Goal: Book appointment/travel/reservation

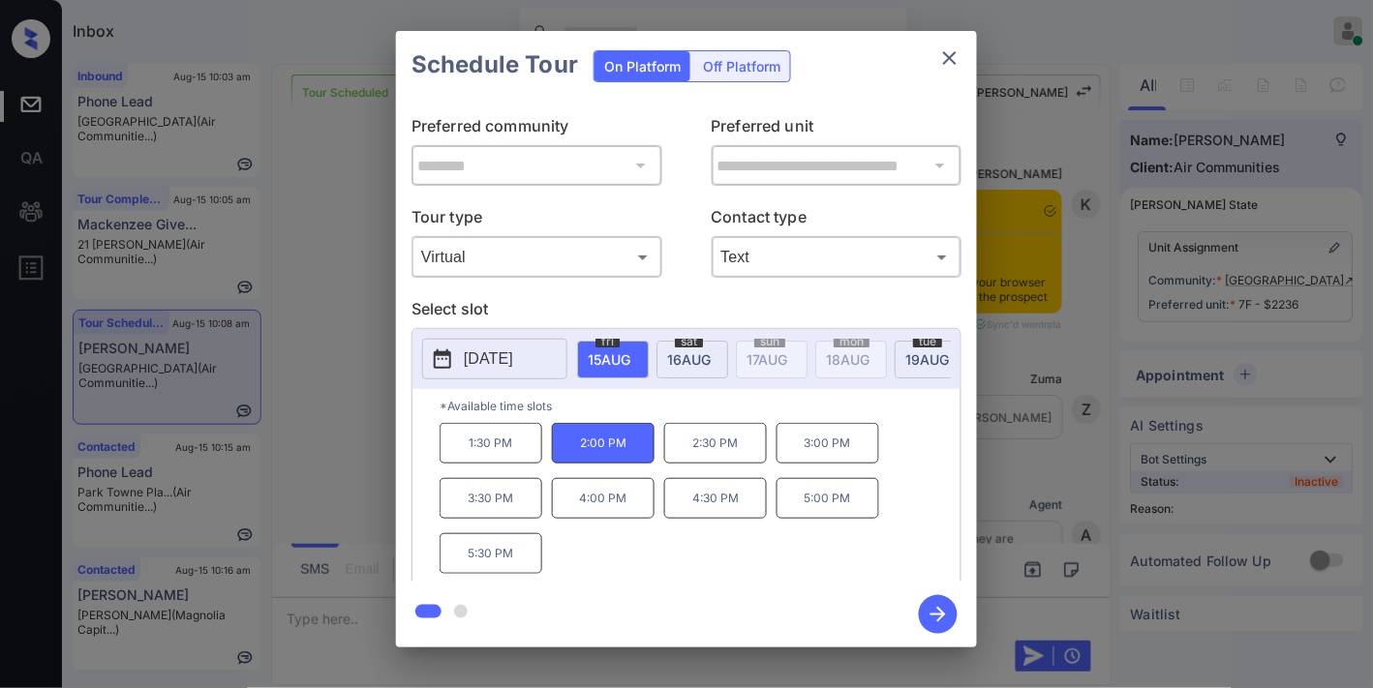
scroll to position [12570, 0]
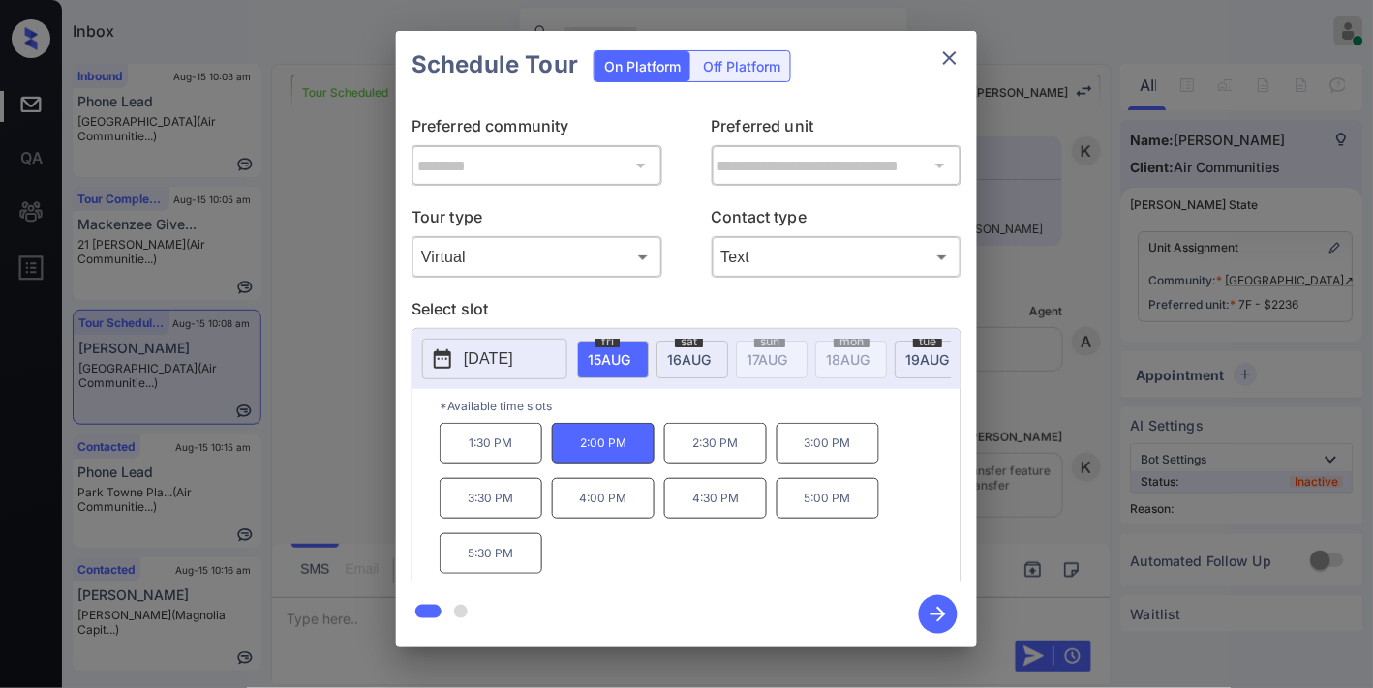
click at [484, 453] on p "1:30 PM" at bounding box center [491, 443] width 103 height 41
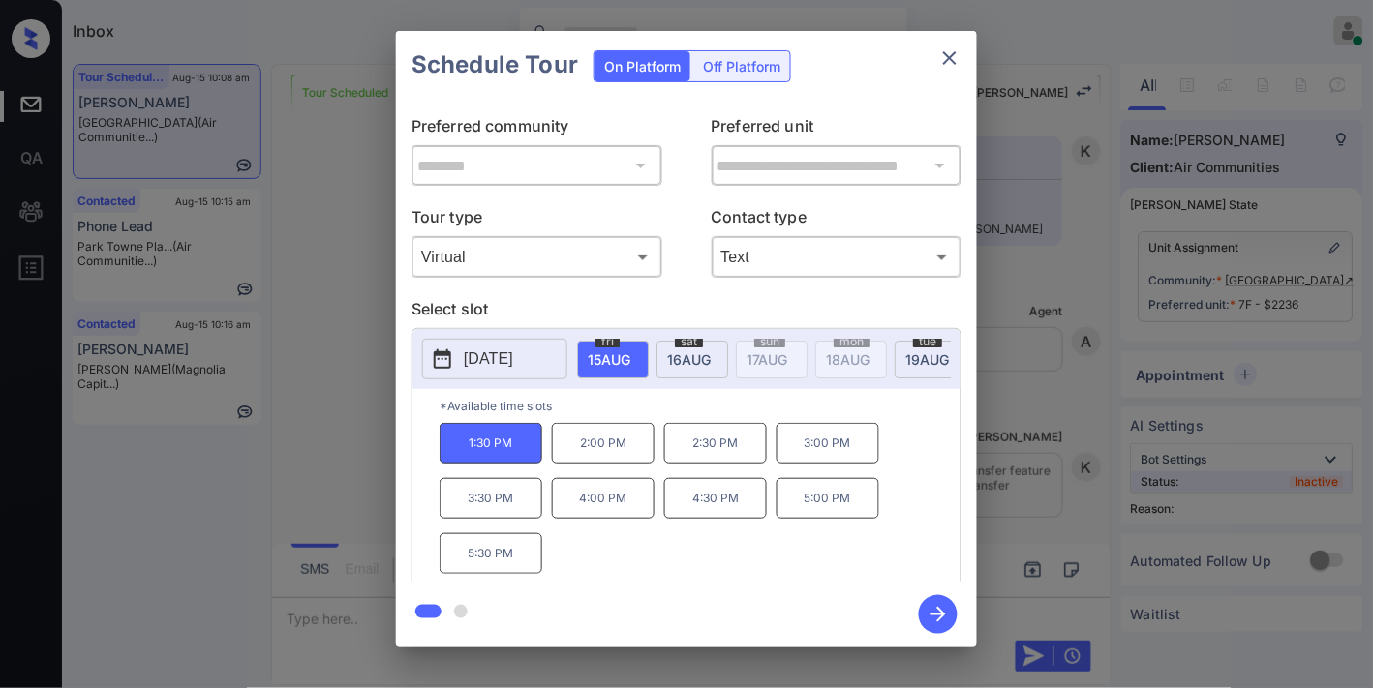
click at [614, 462] on p "2:00 PM" at bounding box center [603, 443] width 103 height 41
click at [944, 616] on icon "button" at bounding box center [937, 614] width 15 height 15
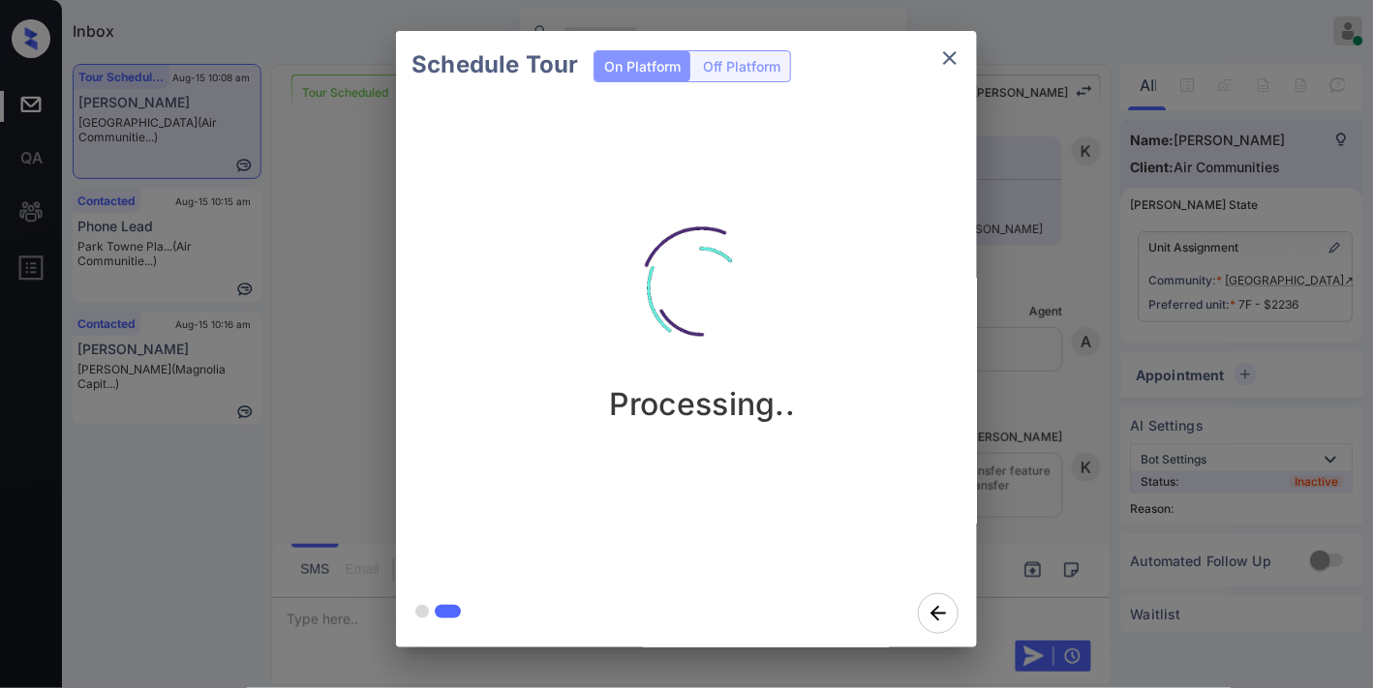
click at [688, 317] on img at bounding box center [702, 289] width 194 height 194
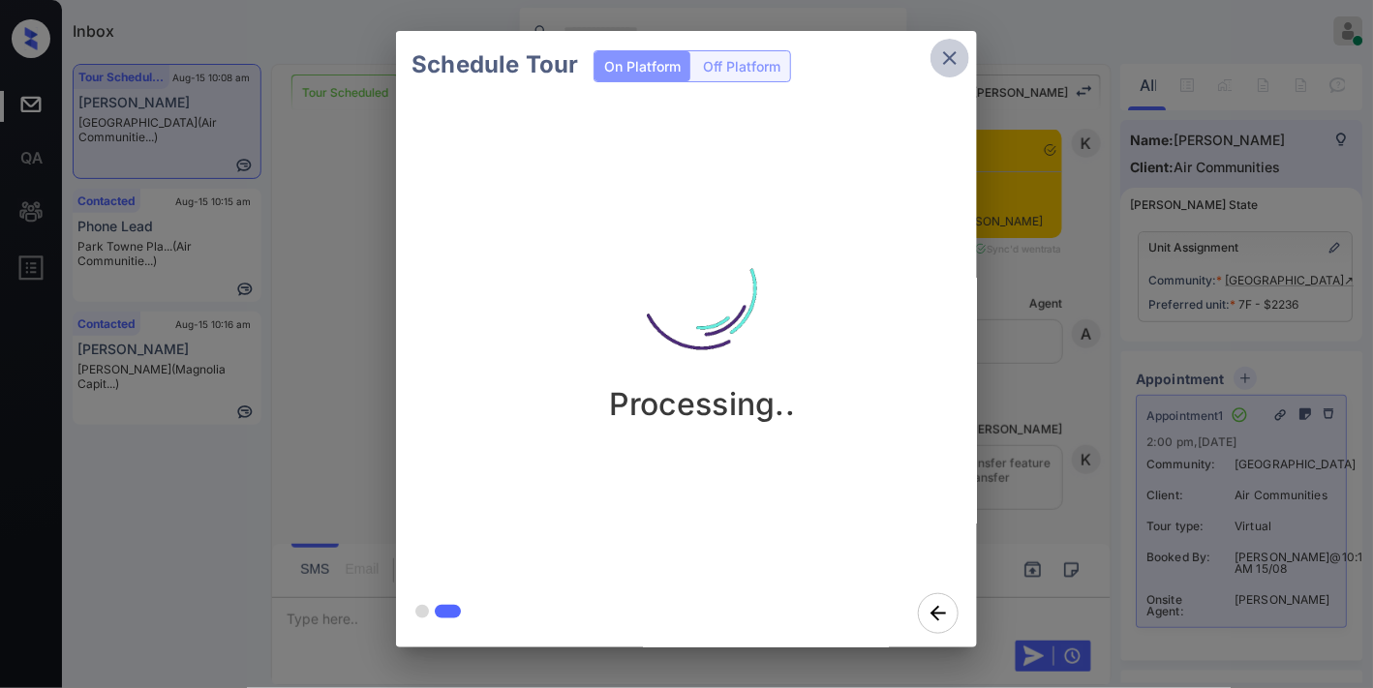
click at [954, 65] on icon "close" at bounding box center [949, 57] width 23 height 23
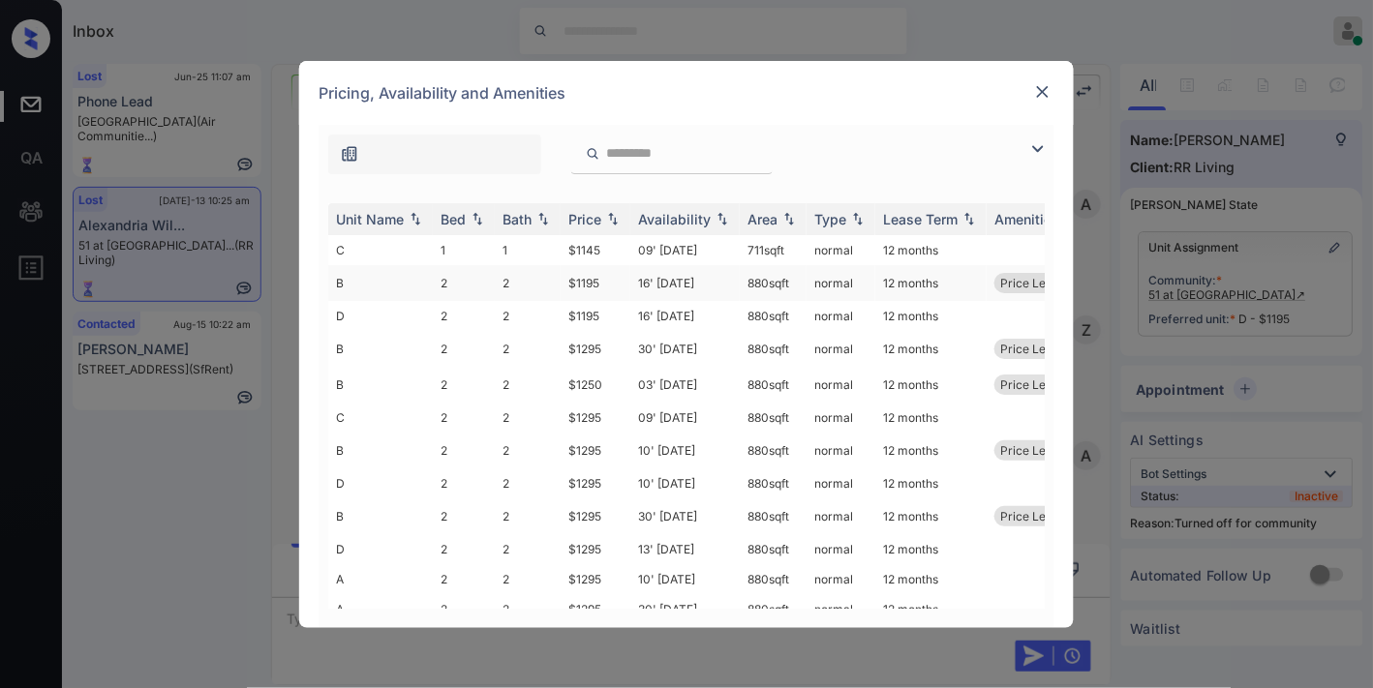
scroll to position [6035, 0]
click at [1042, 146] on img at bounding box center [1037, 148] width 23 height 23
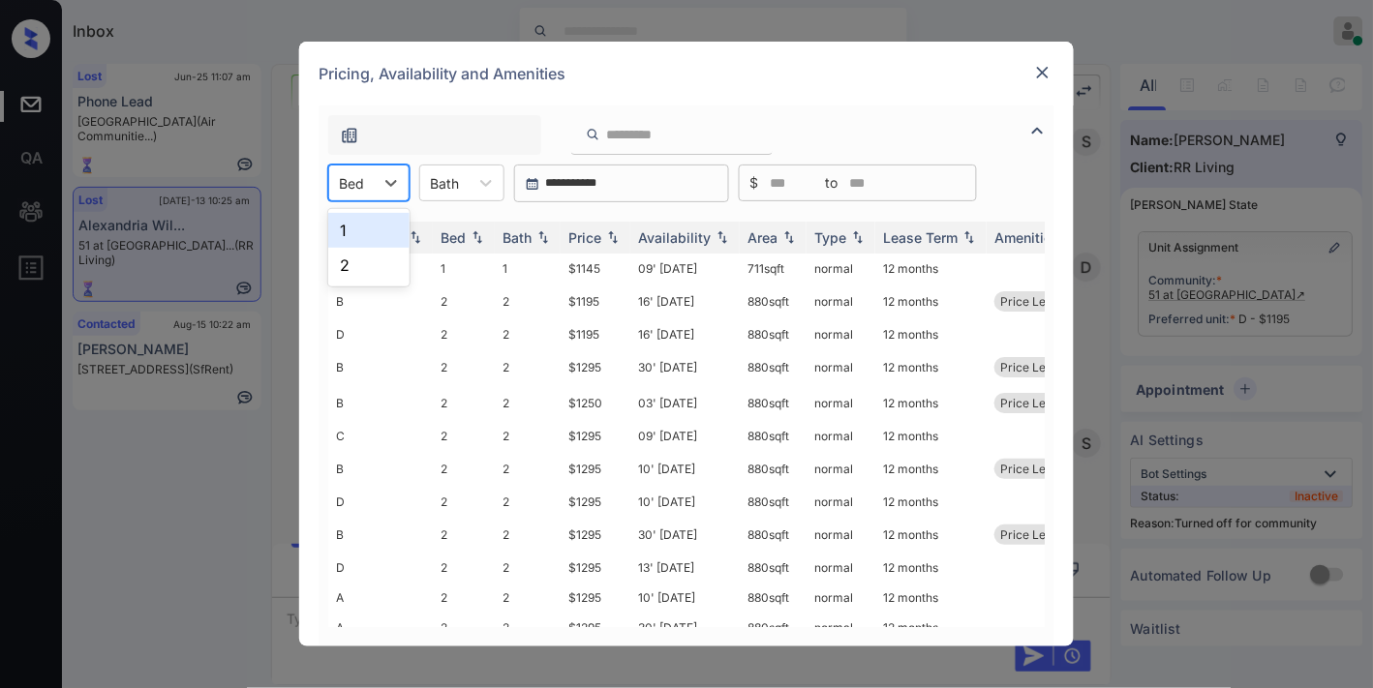
click at [355, 181] on div at bounding box center [351, 183] width 25 height 20
click at [1055, 65] on div "Pricing, Availability and Amenities" at bounding box center [686, 74] width 774 height 64
click at [1051, 74] on div at bounding box center [1042, 72] width 23 height 23
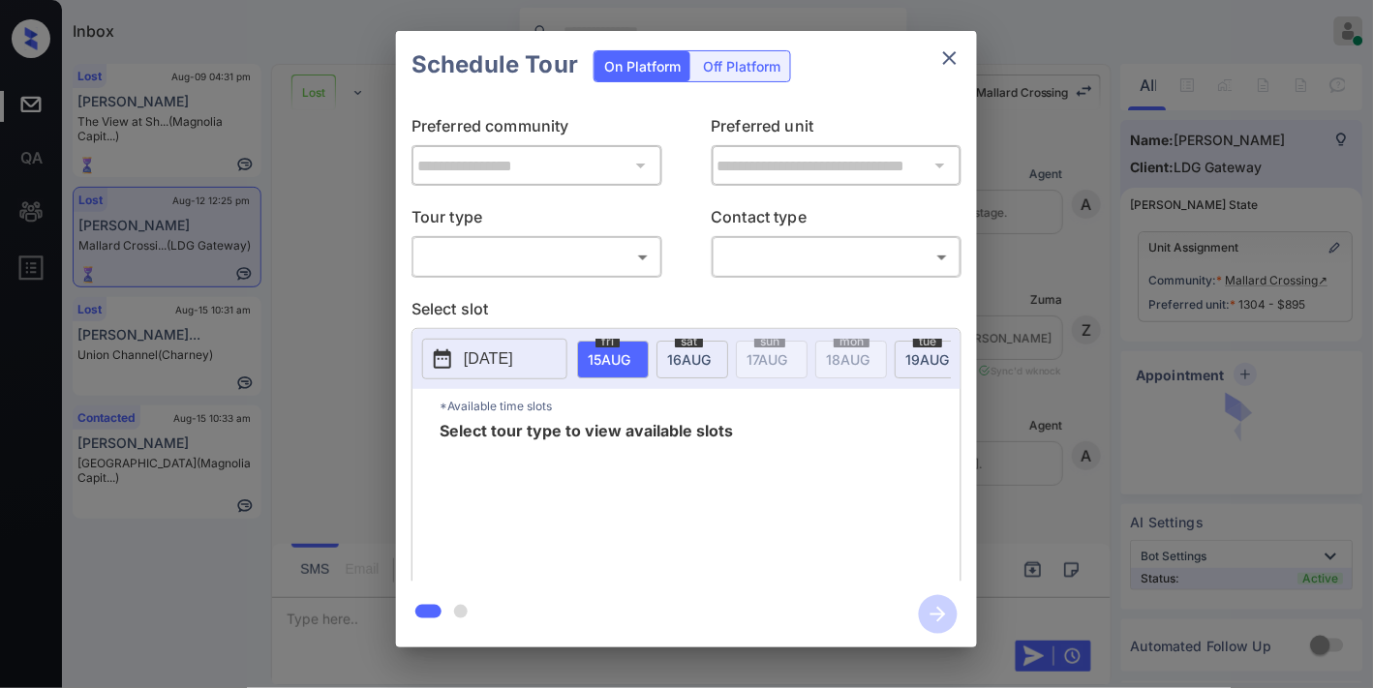
scroll to position [8893, 0]
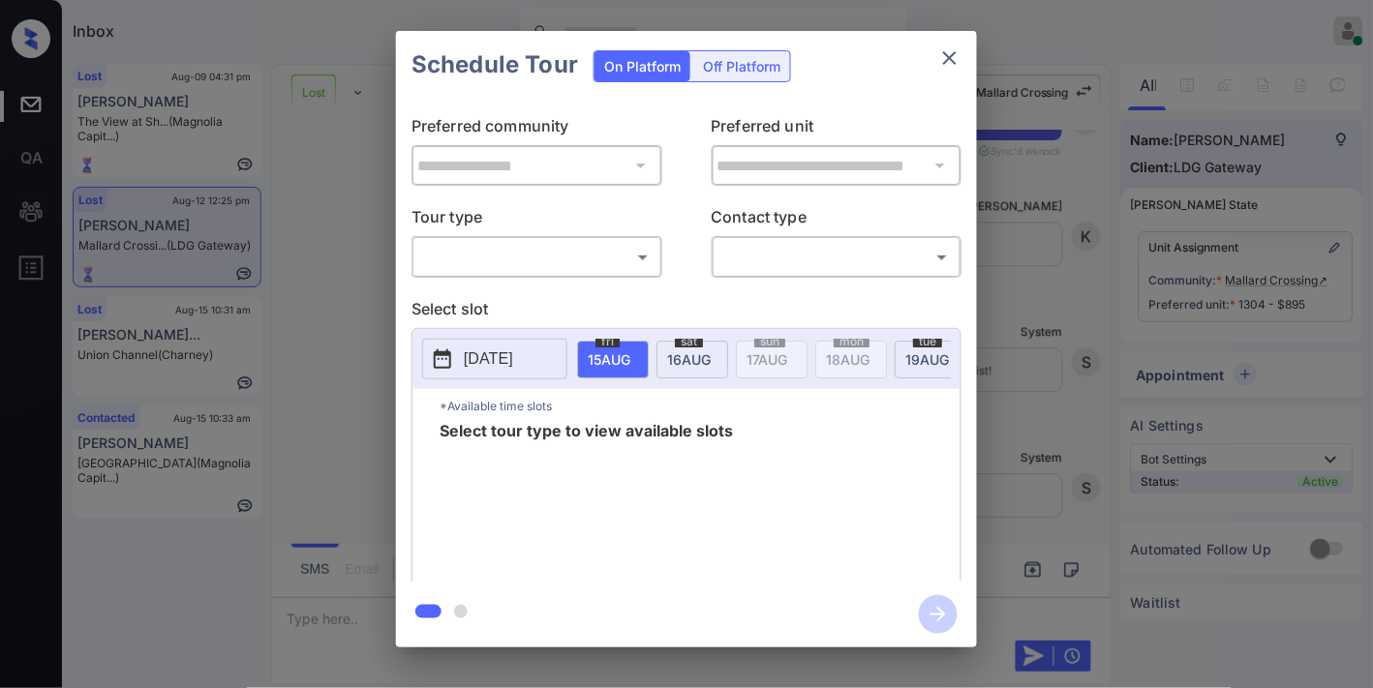
click at [589, 230] on p "Tour type" at bounding box center [536, 220] width 251 height 31
click at [591, 256] on body "Inbox Samantha Soliven Online Set yourself offline Set yourself on break Profil…" at bounding box center [686, 344] width 1373 height 688
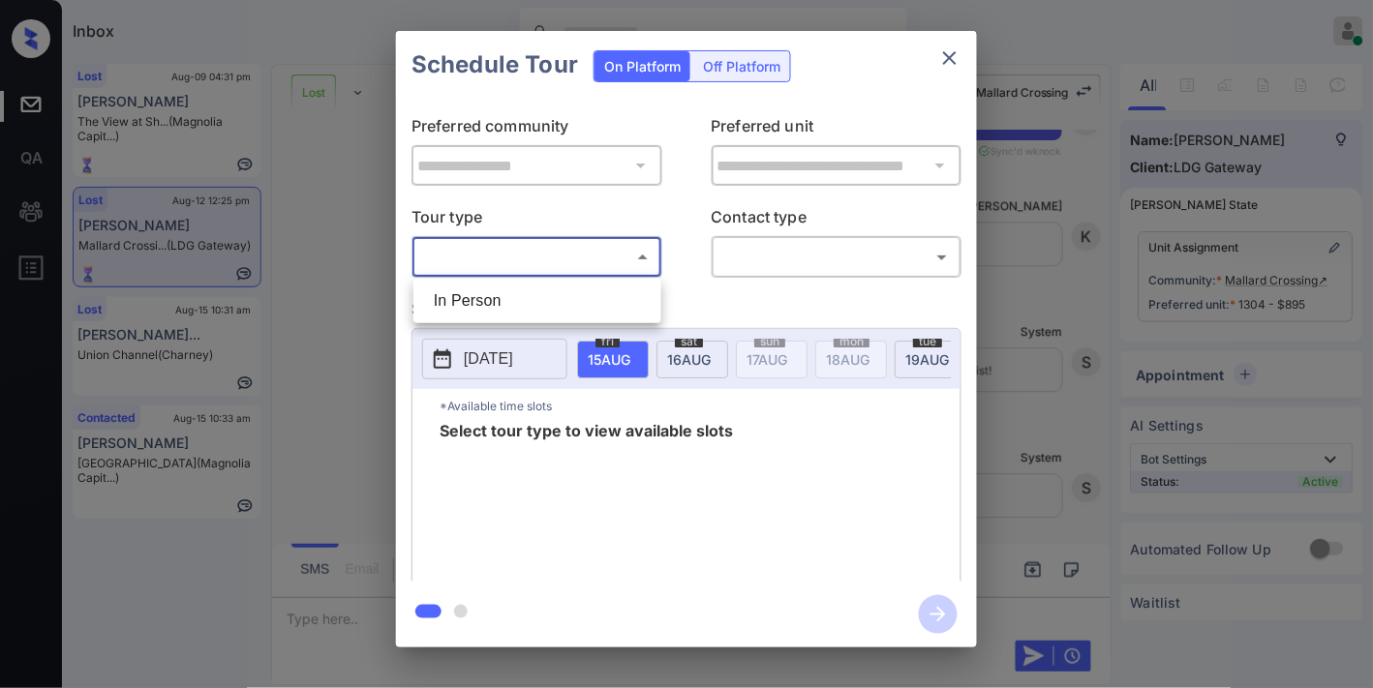
click at [566, 294] on li "In Person" at bounding box center [537, 301] width 238 height 35
type input "********"
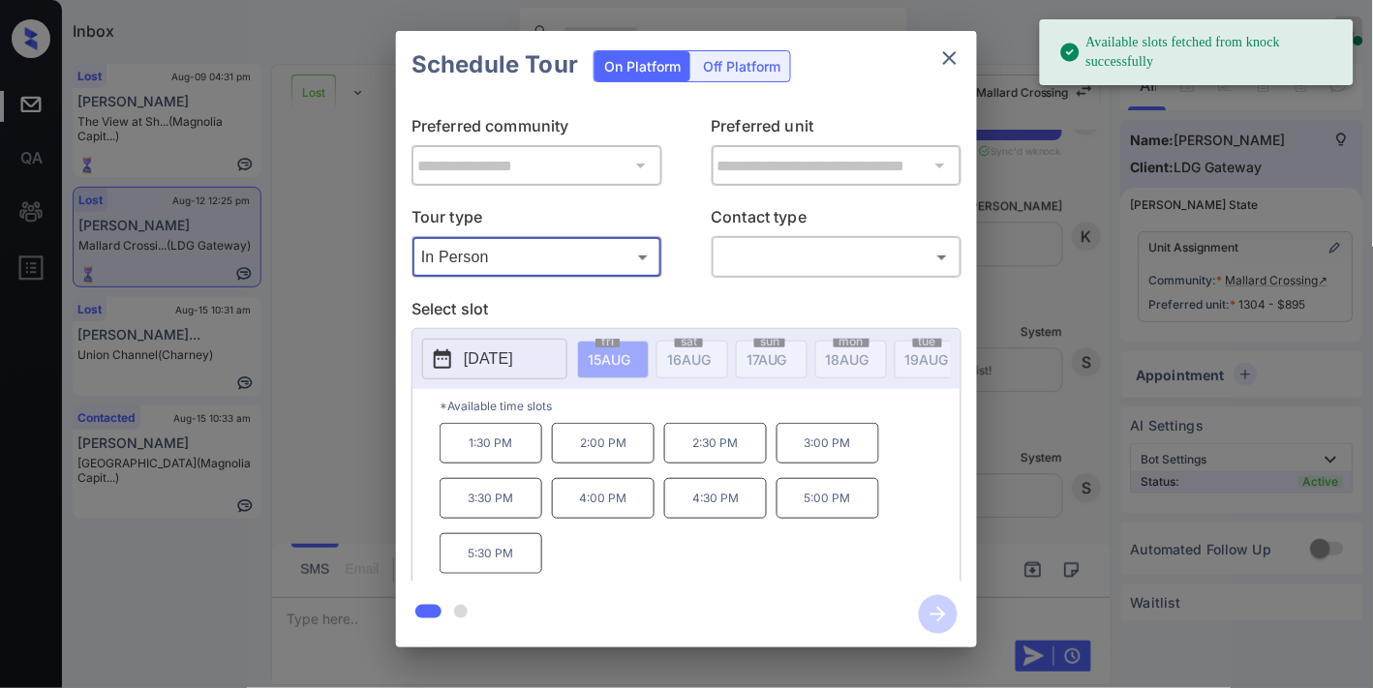
click at [531, 372] on button "2025-08-15" at bounding box center [494, 359] width 145 height 41
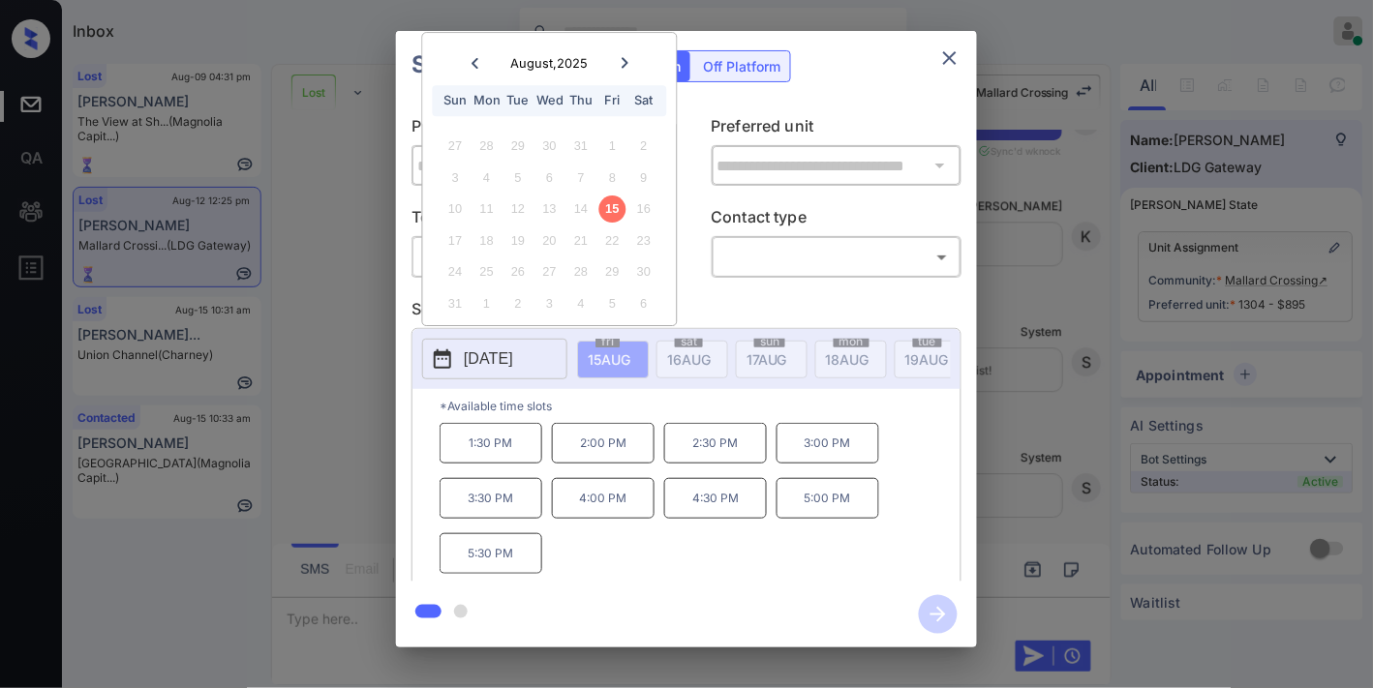
click at [955, 53] on icon "close" at bounding box center [950, 58] width 14 height 14
